Goal: Information Seeking & Learning: Learn about a topic

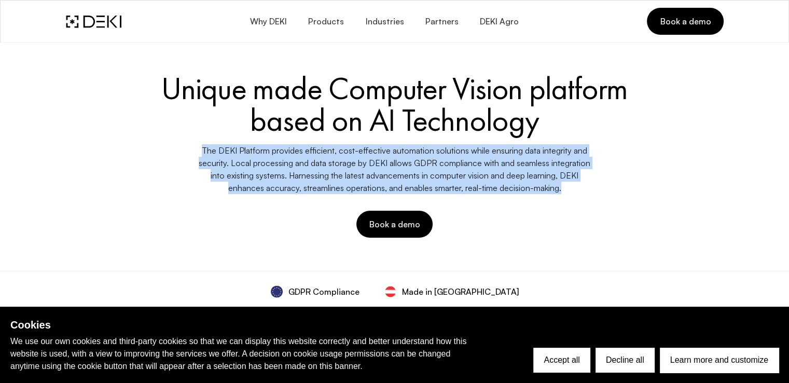
drag, startPoint x: 203, startPoint y: 155, endPoint x: 562, endPoint y: 185, distance: 360.4
click at [562, 185] on p "The DEKI Platform provides efficient, cost-effective automation solutions while…" at bounding box center [395, 169] width 405 height 50
copy p "The DEKI Platform provides efficient, cost-effective automation solutions while…"
